Goal: Information Seeking & Learning: Learn about a topic

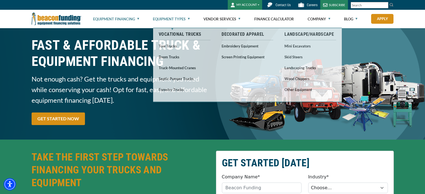
click at [170, 20] on link "Equipment Types" at bounding box center [171, 19] width 37 height 18
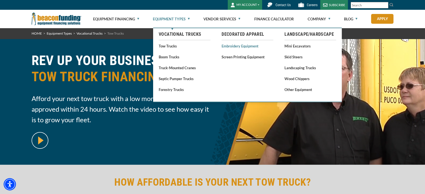
click at [238, 44] on link "Embroidery Equipment" at bounding box center [247, 45] width 52 height 7
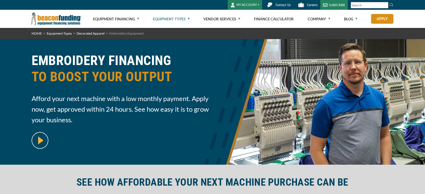
click at [237, 47] on div "EMBROIDERY FINANCING TO BOOST YOUR OUTPUT Afford your next machine with a low m…" at bounding box center [212, 102] width 425 height 126
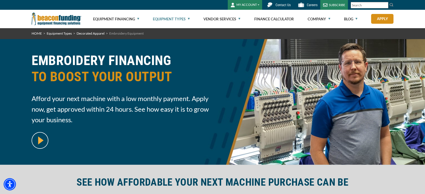
click at [247, 1] on button "MY ACCOUNT" at bounding box center [245, 5] width 34 height 10
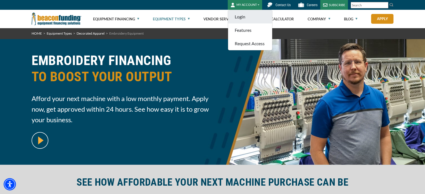
click at [247, 21] on link "Login" at bounding box center [250, 16] width 44 height 13
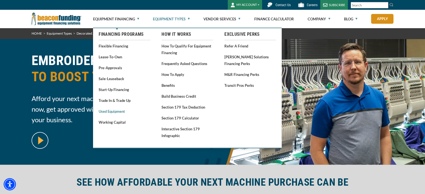
click at [116, 111] on link "Used Equipment" at bounding box center [125, 111] width 52 height 7
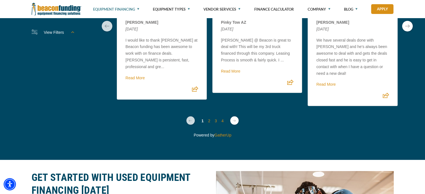
scroll to position [1513, 0]
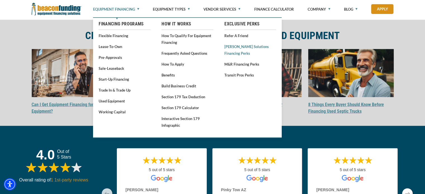
click at [227, 47] on link "[PERSON_NAME] Solutions Financing Perks" at bounding box center [250, 50] width 52 height 14
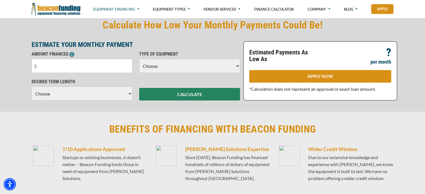
scroll to position [196, 0]
